Goal: Find specific page/section: Find specific page/section

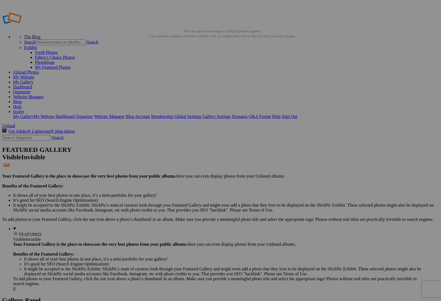
click at [45, 135] on input "text" at bounding box center [26, 138] width 48 height 6
type input "faleasha"
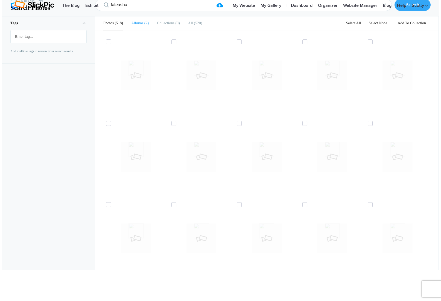
click at [138, 25] on b "Albums" at bounding box center [137, 23] width 12 height 4
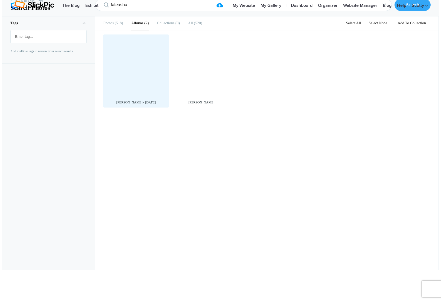
click at [136, 94] on div at bounding box center [136, 67] width 60 height 60
